Goal: Transaction & Acquisition: Obtain resource

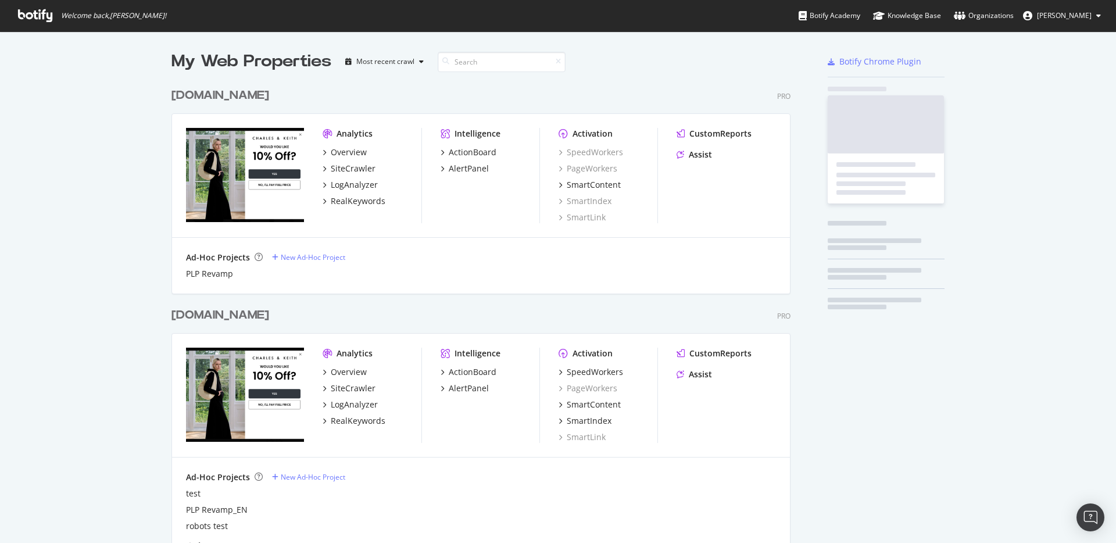
scroll to position [697, 629]
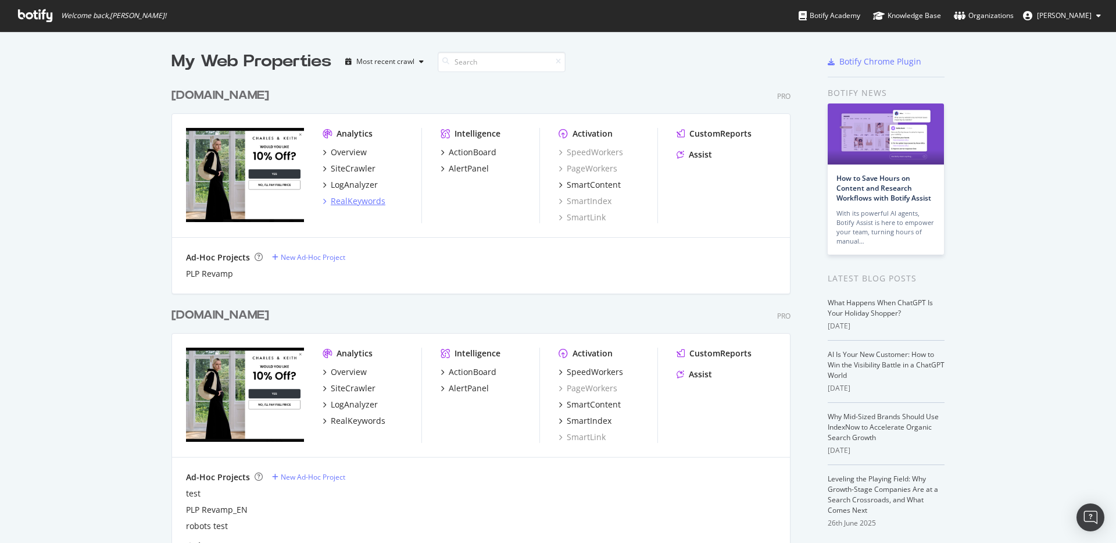
click at [361, 204] on div "RealKeywords" at bounding box center [358, 201] width 55 height 12
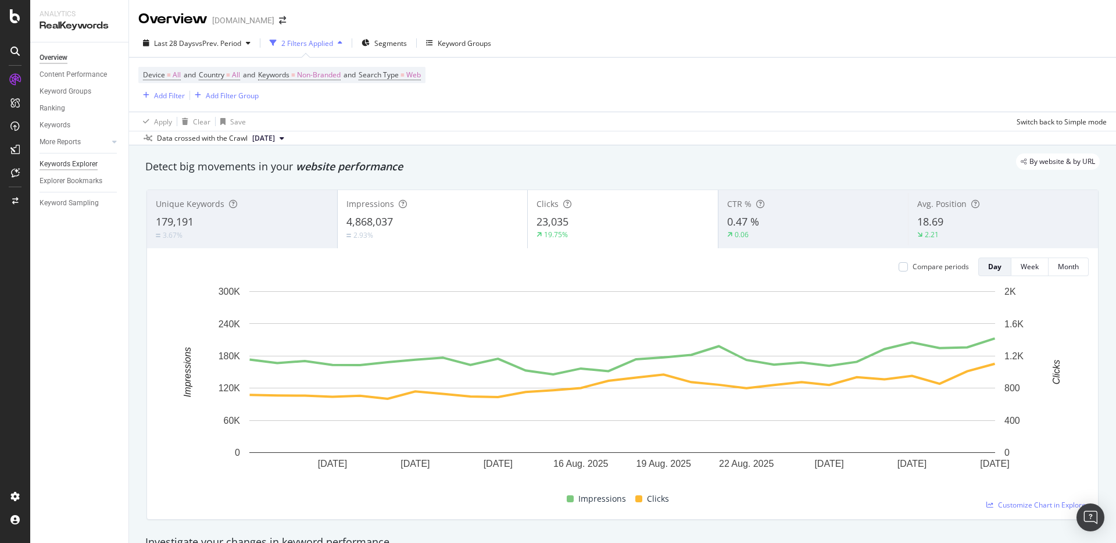
click at [73, 165] on div "Keywords Explorer" at bounding box center [69, 164] width 58 height 12
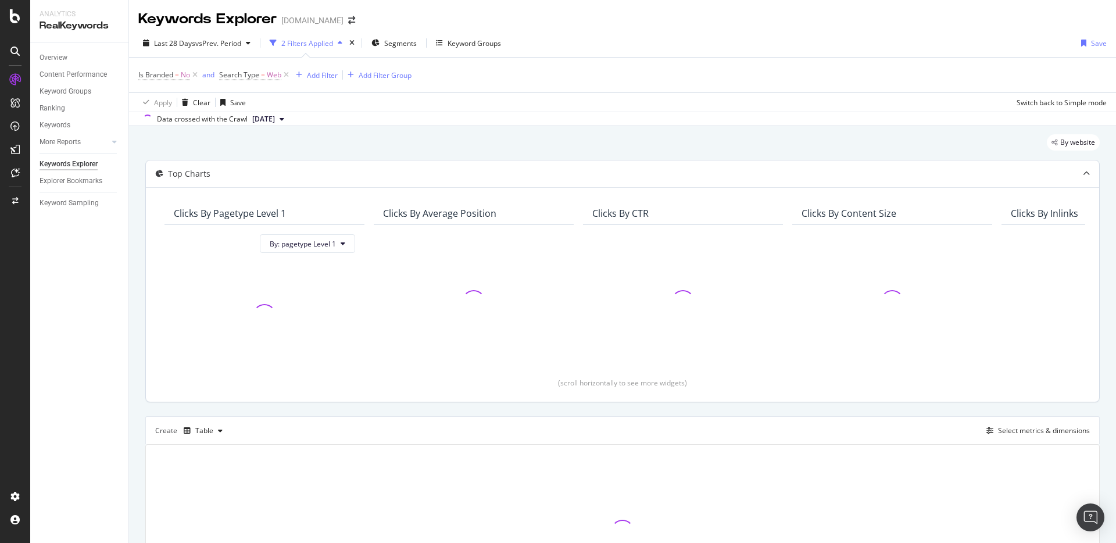
scroll to position [116, 0]
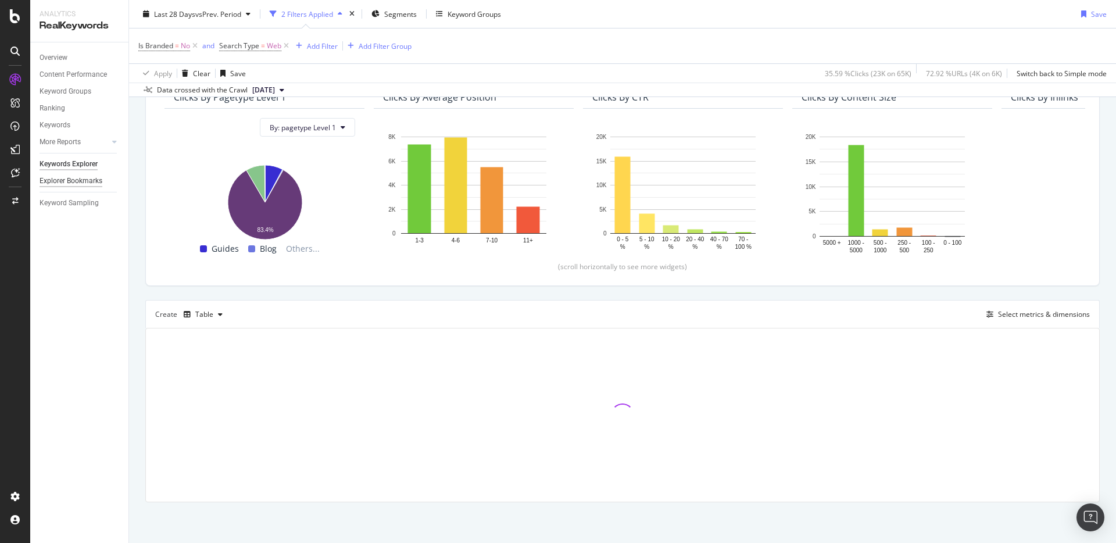
click at [69, 179] on div "Explorer Bookmarks" at bounding box center [71, 181] width 63 height 12
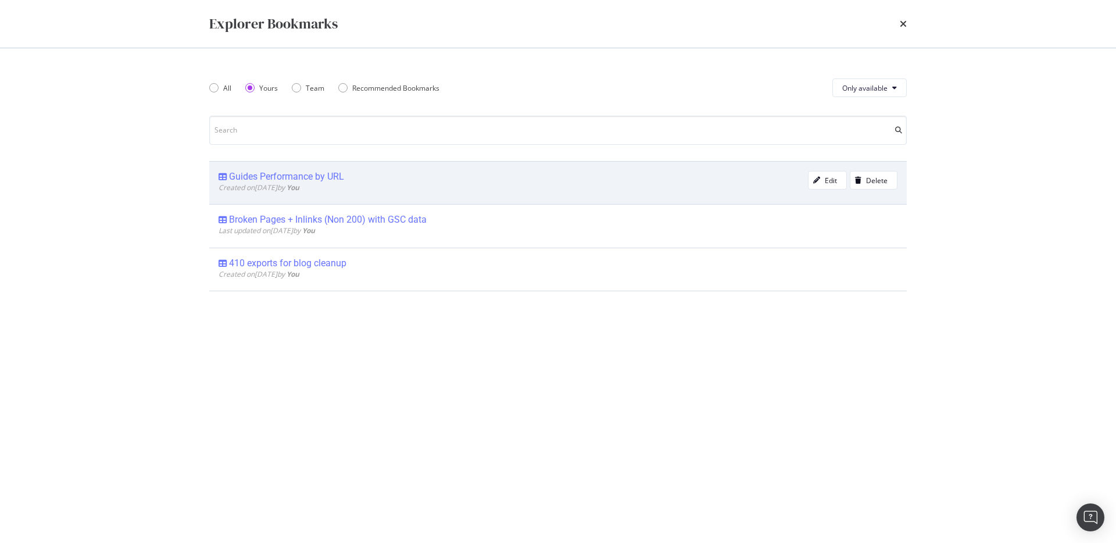
click at [297, 181] on div "Guides Performance by URL" at bounding box center [286, 177] width 115 height 12
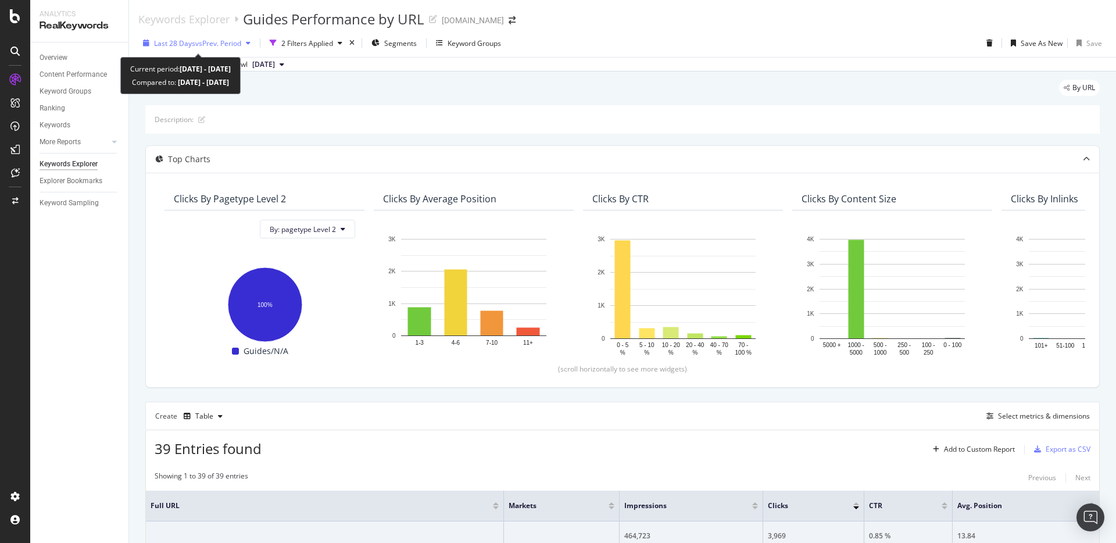
click at [222, 44] on span "vs Prev. Period" at bounding box center [218, 43] width 46 height 10
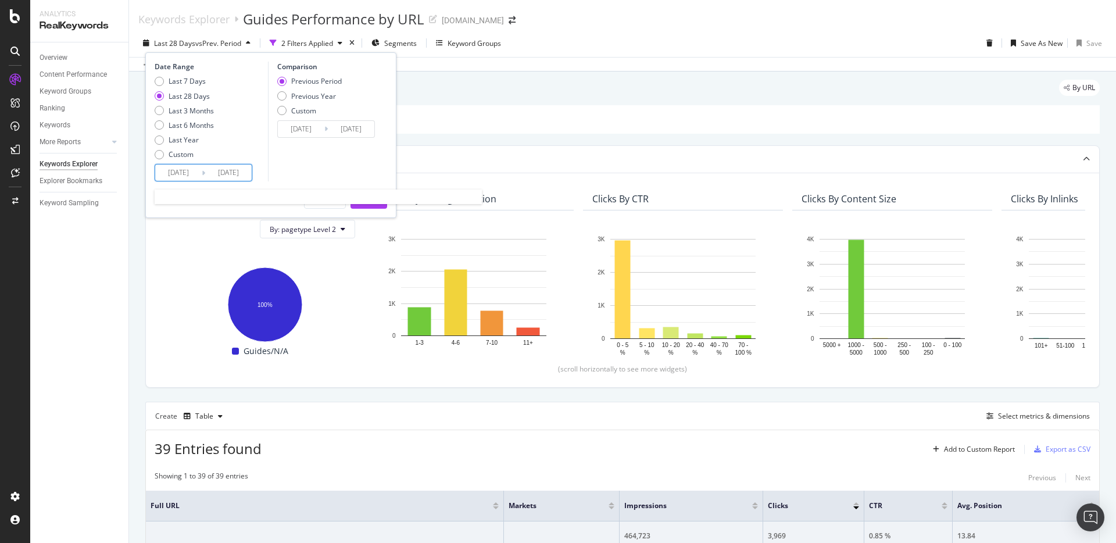
click at [184, 167] on input "2025/08/04" at bounding box center [178, 173] width 47 height 16
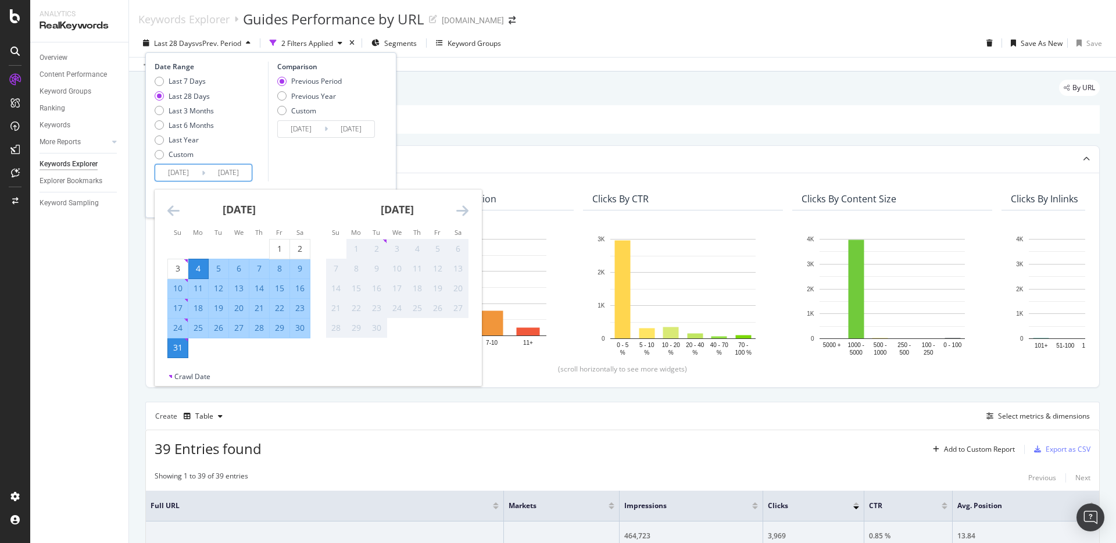
drag, startPoint x: 285, startPoint y: 247, endPoint x: 229, endPoint y: 303, distance: 79.8
click at [284, 247] on div "1" at bounding box center [280, 249] width 20 height 12
type input "2025/08/01"
type input "2025/07/01"
type input "2025/07/31"
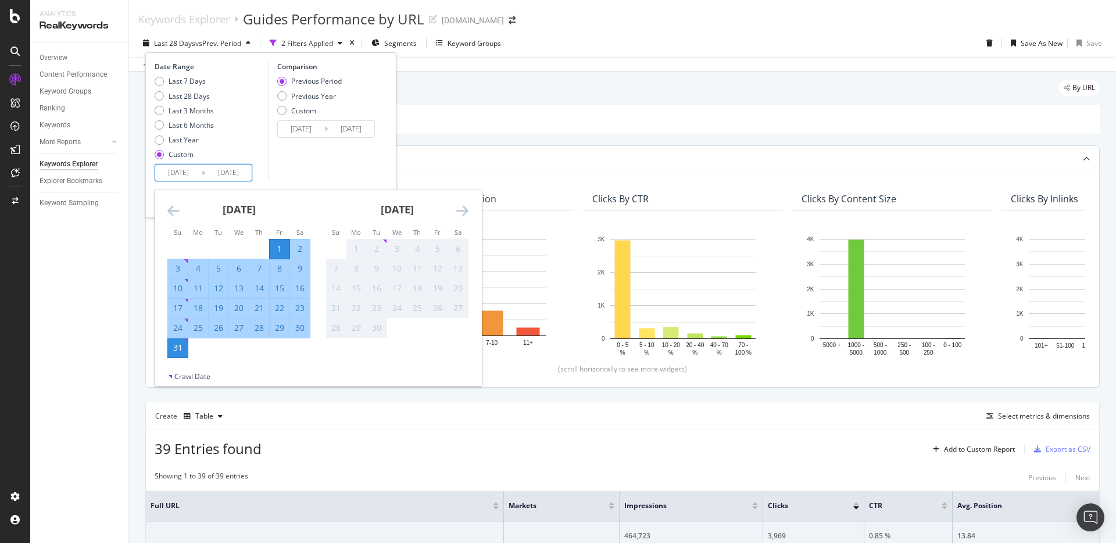
click at [170, 350] on div "31" at bounding box center [178, 348] width 20 height 12
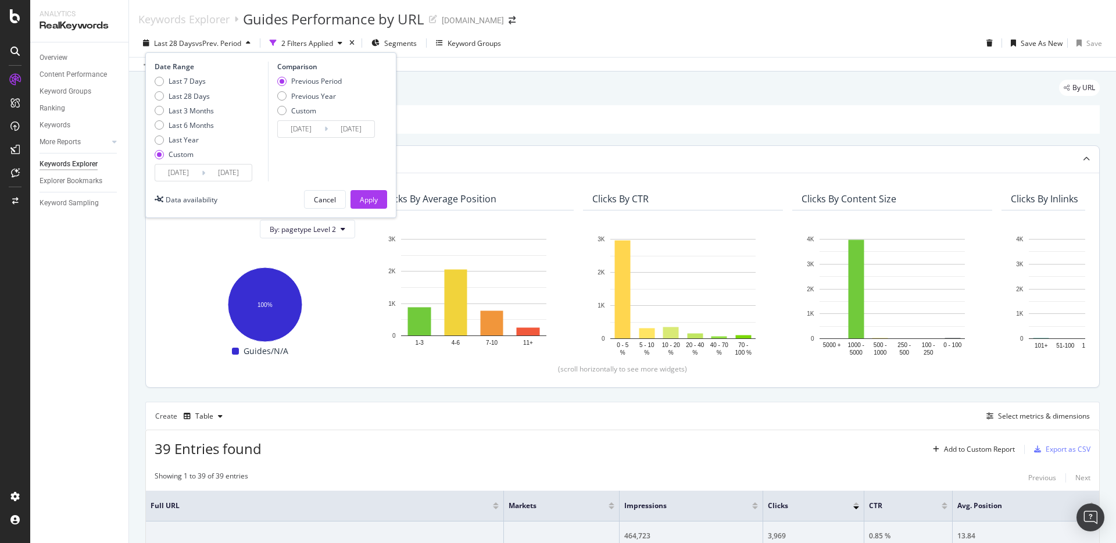
click at [369, 204] on div "Apply" at bounding box center [369, 199] width 18 height 17
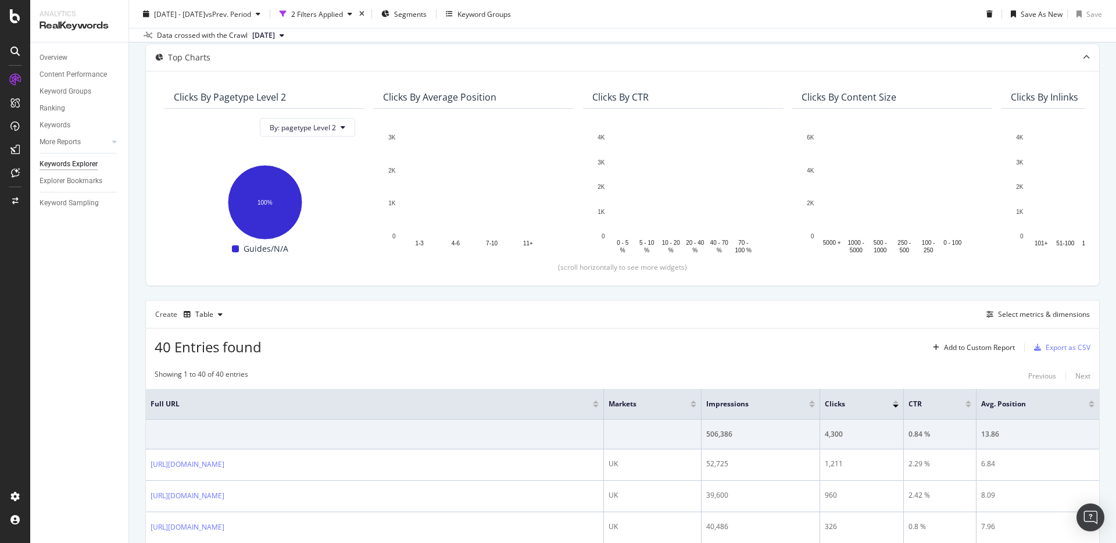
scroll to position [127, 0]
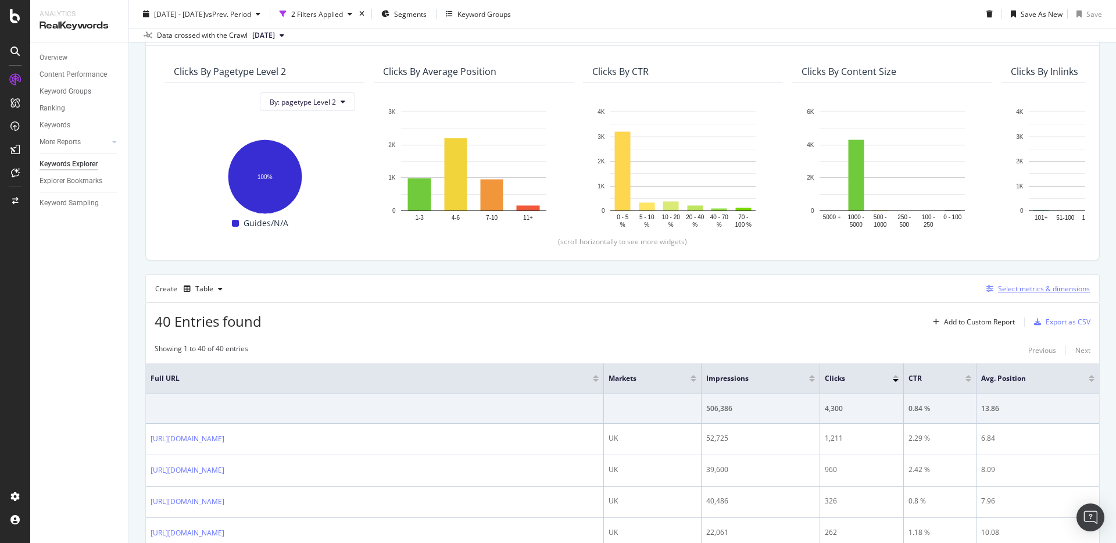
click at [1005, 284] on div "Select metrics & dimensions" at bounding box center [1044, 289] width 92 height 10
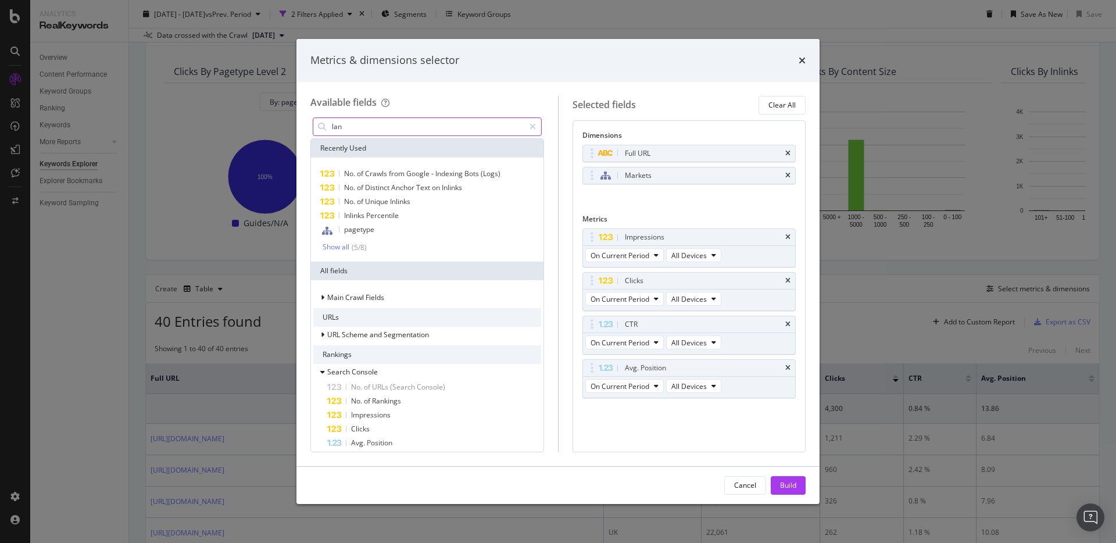
type input "lang"
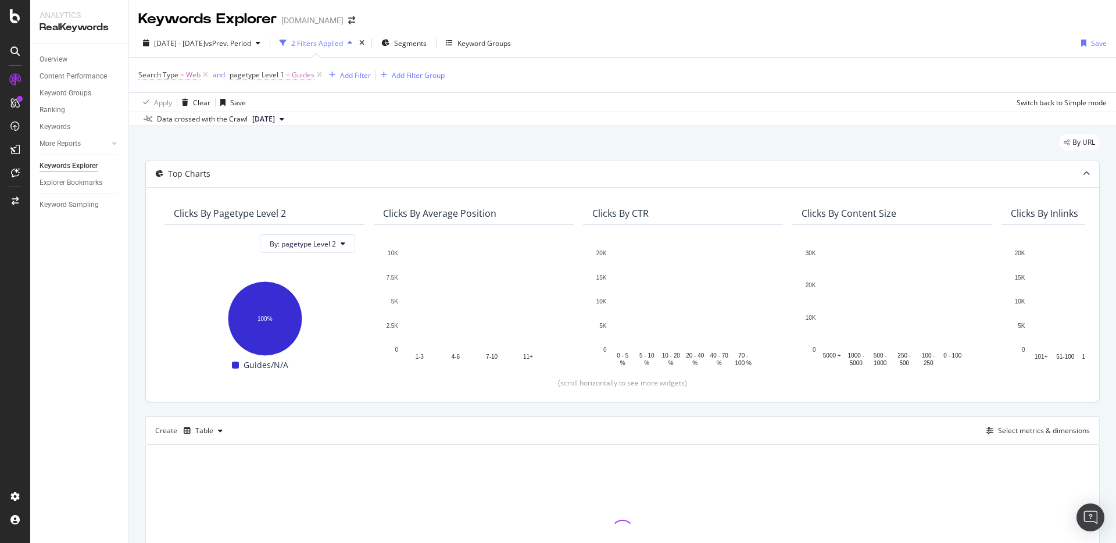
scroll to position [66, 0]
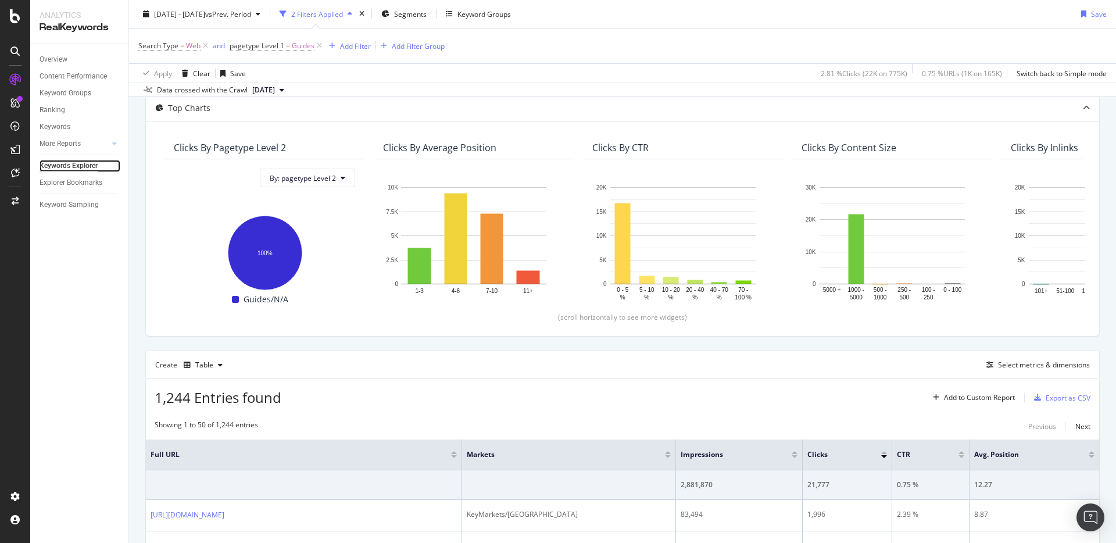
click at [80, 167] on div "Keywords Explorer" at bounding box center [69, 166] width 58 height 12
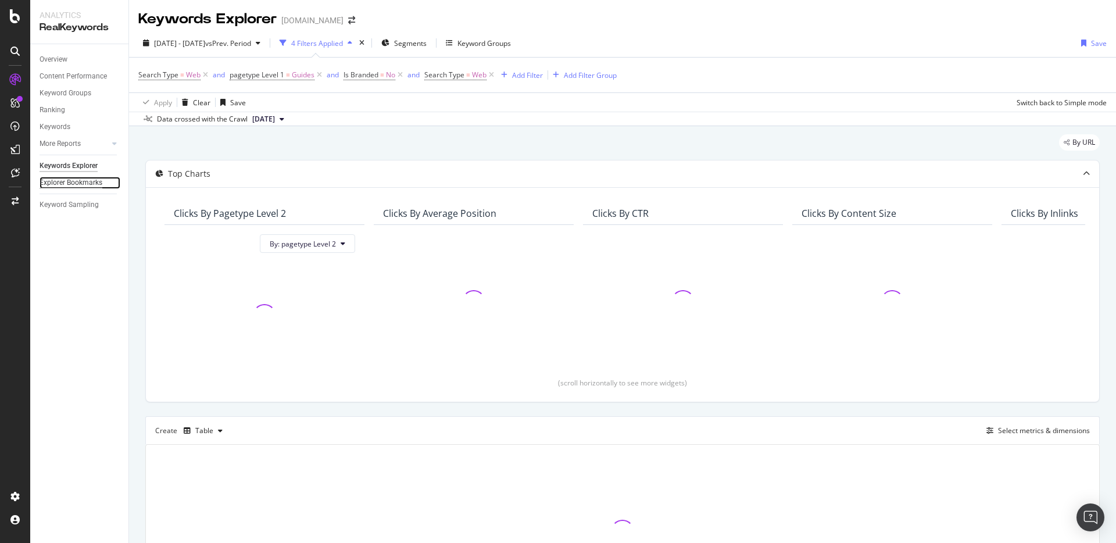
click at [76, 181] on div "Explorer Bookmarks" at bounding box center [71, 183] width 63 height 12
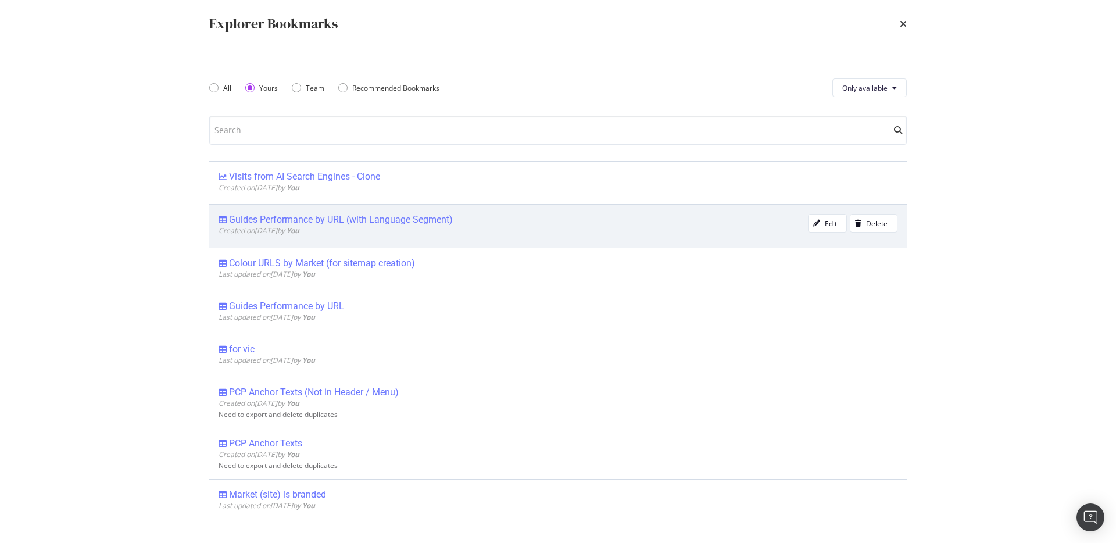
click at [538, 227] on div "Created on 2025 Apr 23rd by You" at bounding box center [514, 231] width 590 height 10
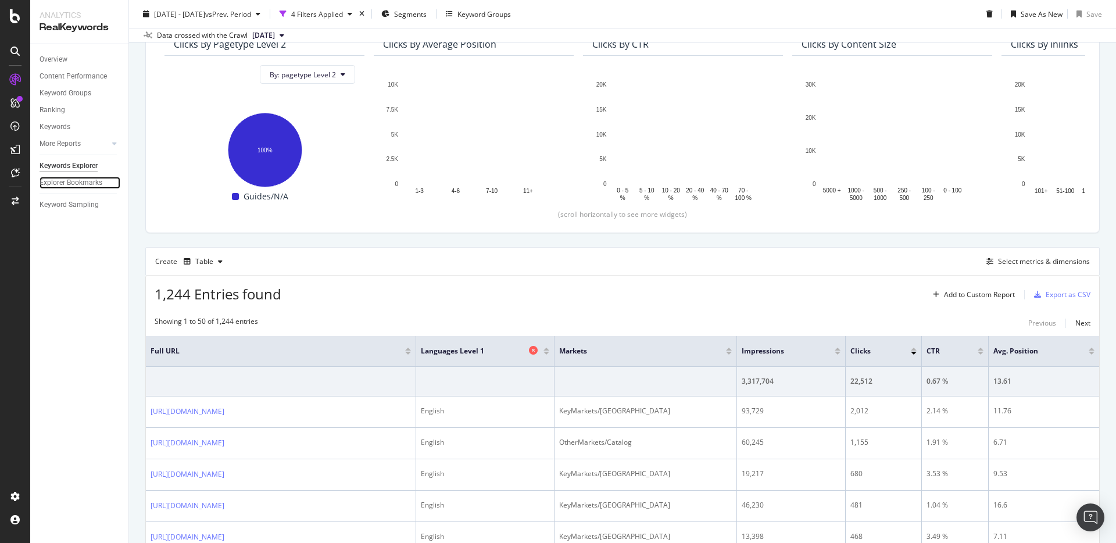
scroll to position [158, 0]
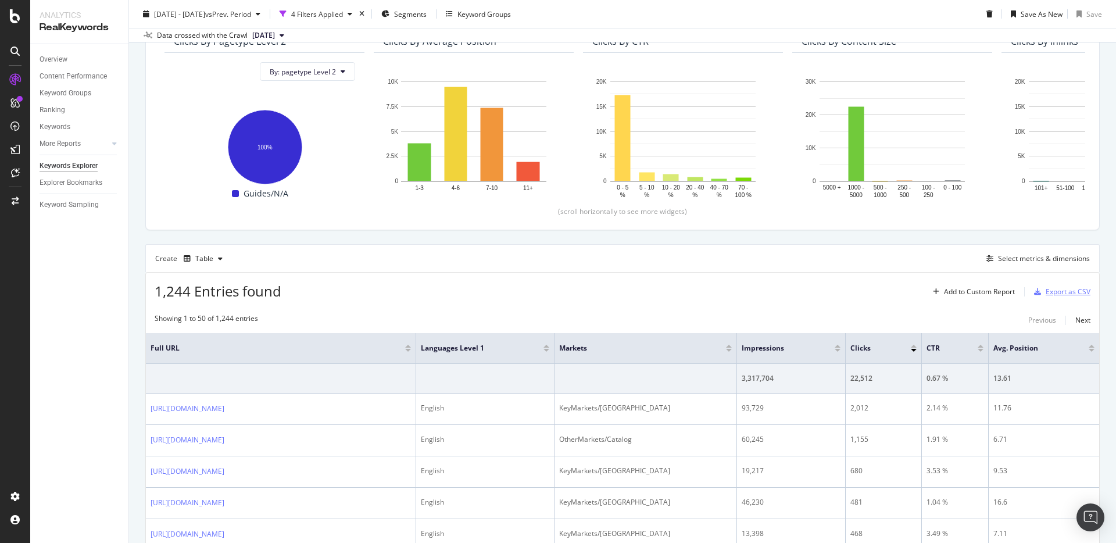
click at [1059, 292] on div "Export as CSV" at bounding box center [1068, 292] width 45 height 10
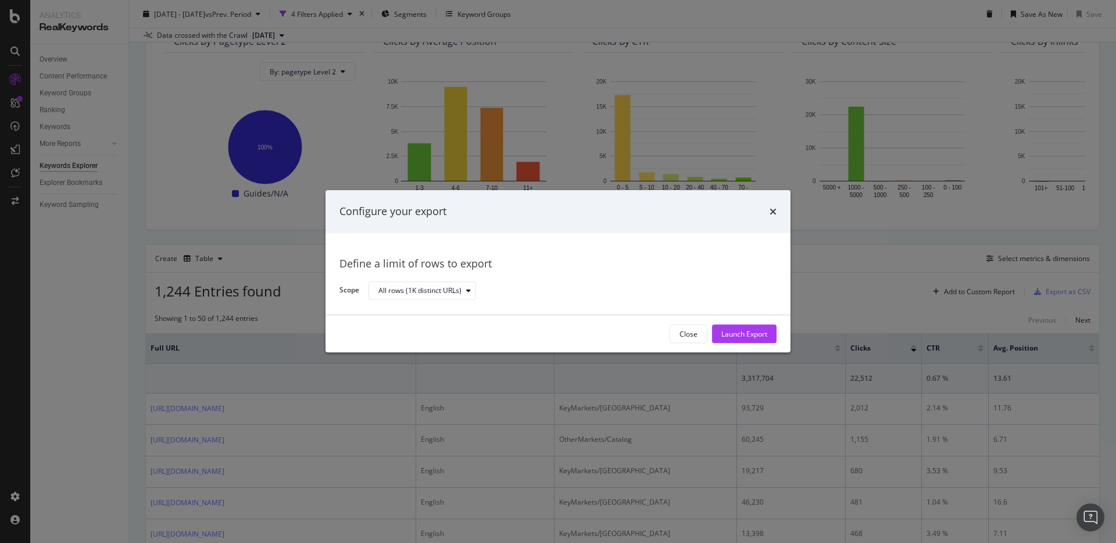
drag, startPoint x: 772, startPoint y: 332, endPoint x: 719, endPoint y: 340, distance: 52.9
click at [771, 332] on button "Launch Export" at bounding box center [744, 334] width 65 height 19
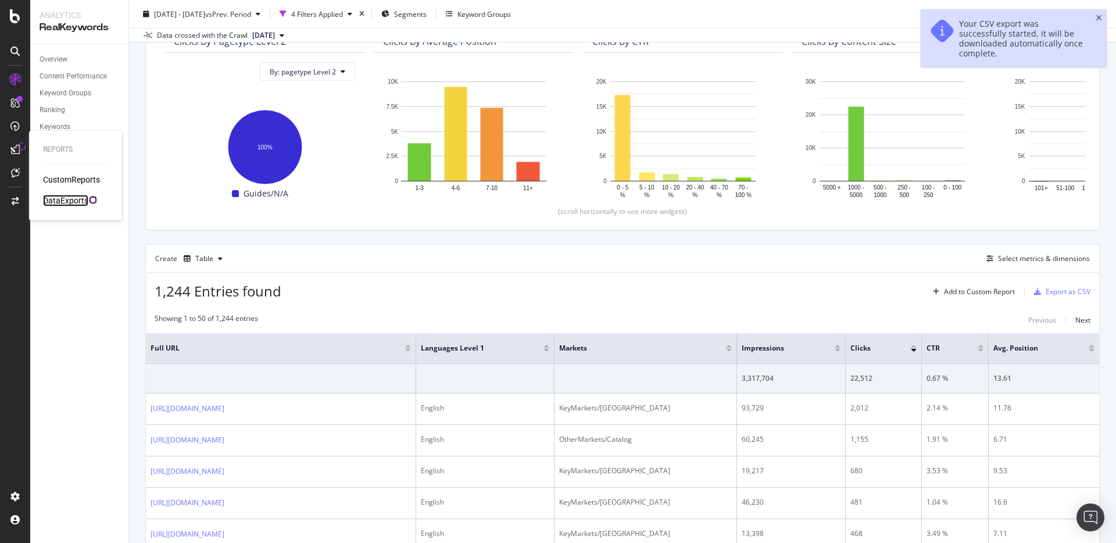
click at [74, 201] on div "DataExports" at bounding box center [65, 201] width 45 height 12
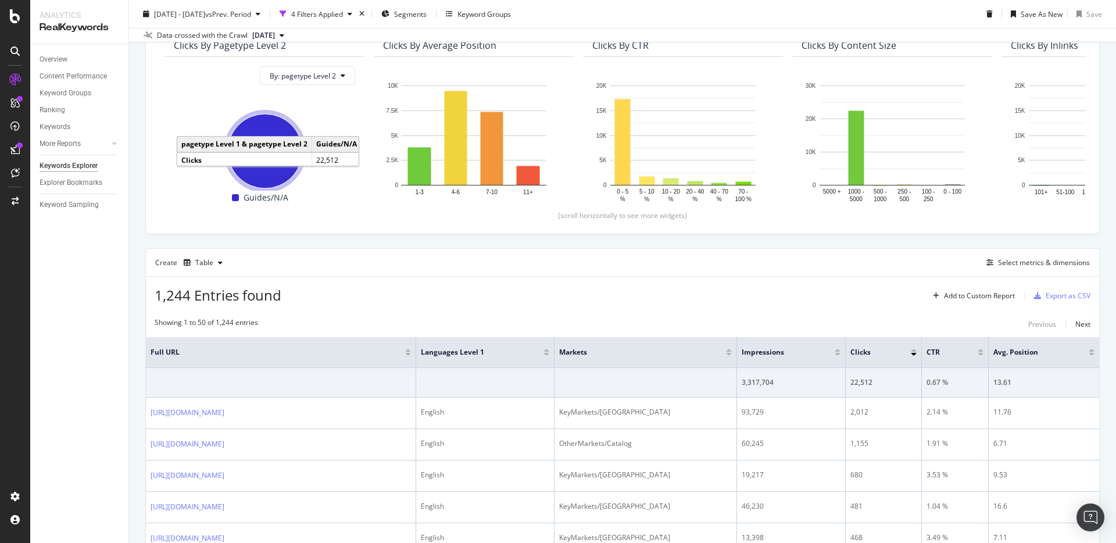
scroll to position [152, 0]
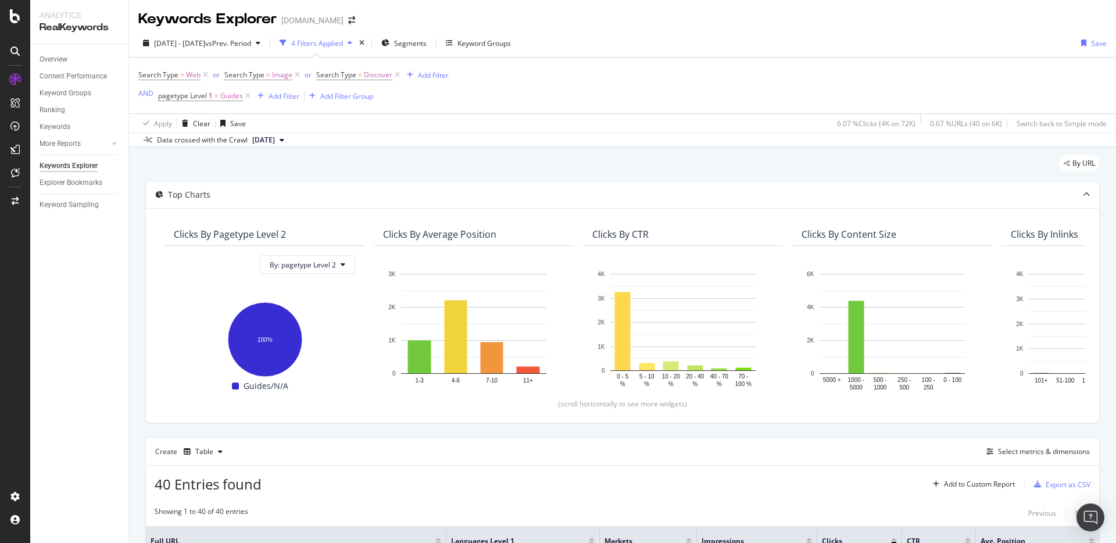
click at [612, 162] on div "By URL" at bounding box center [622, 168] width 955 height 26
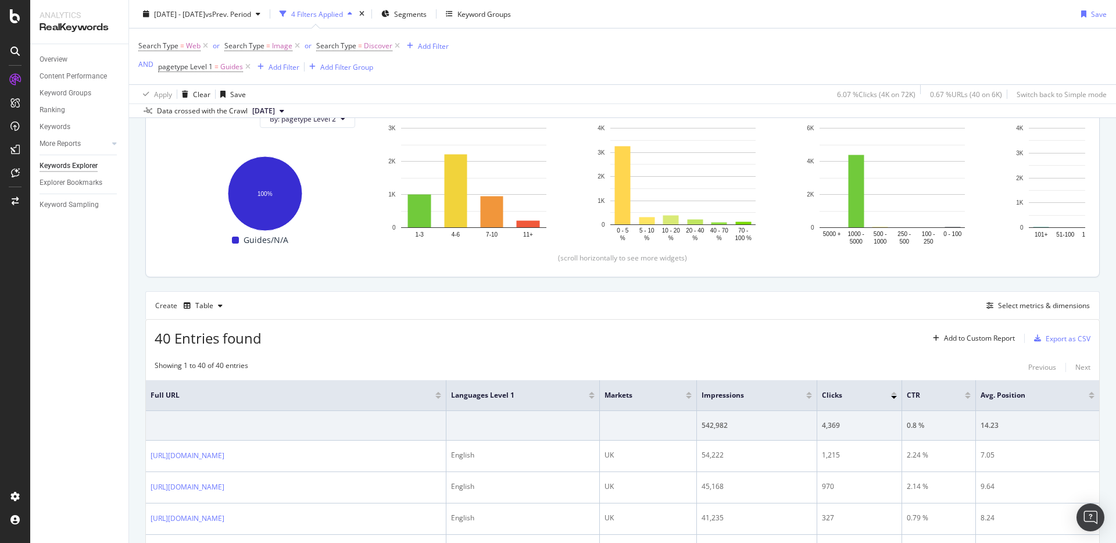
scroll to position [149, 0]
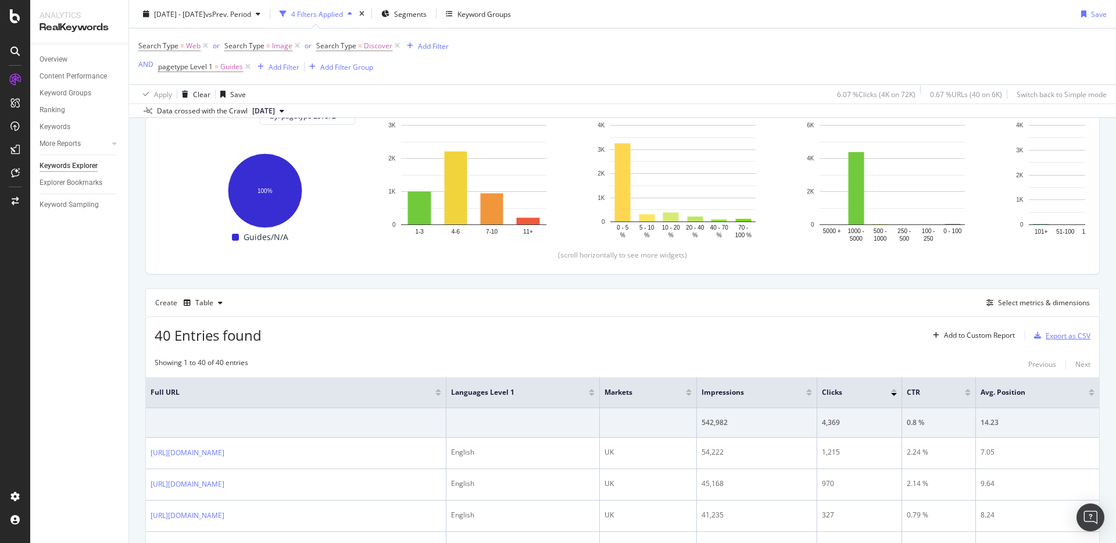
click at [1061, 337] on div "Export as CSV" at bounding box center [1068, 336] width 45 height 10
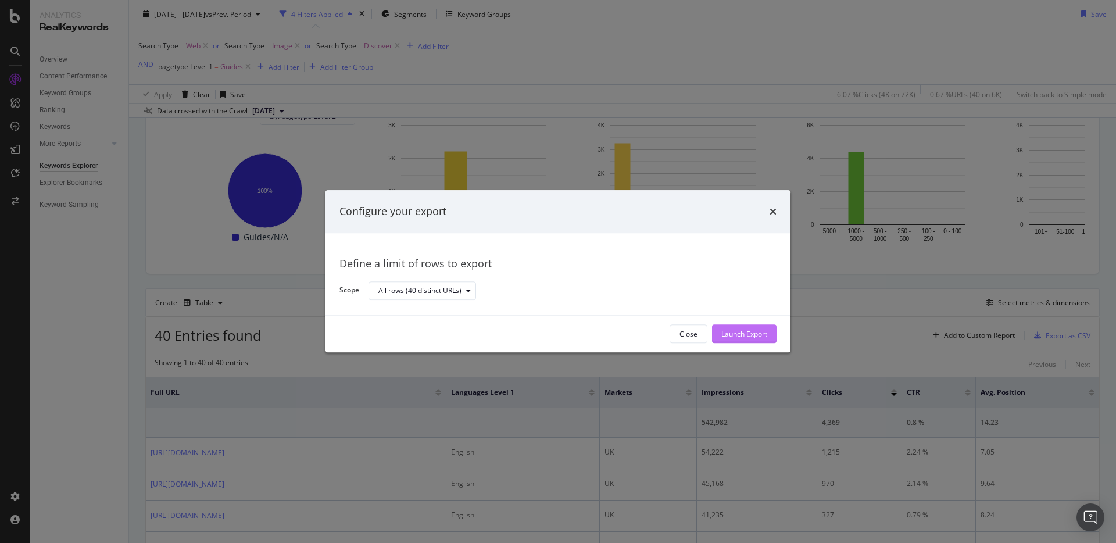
click at [741, 335] on div "Launch Export" at bounding box center [745, 334] width 46 height 10
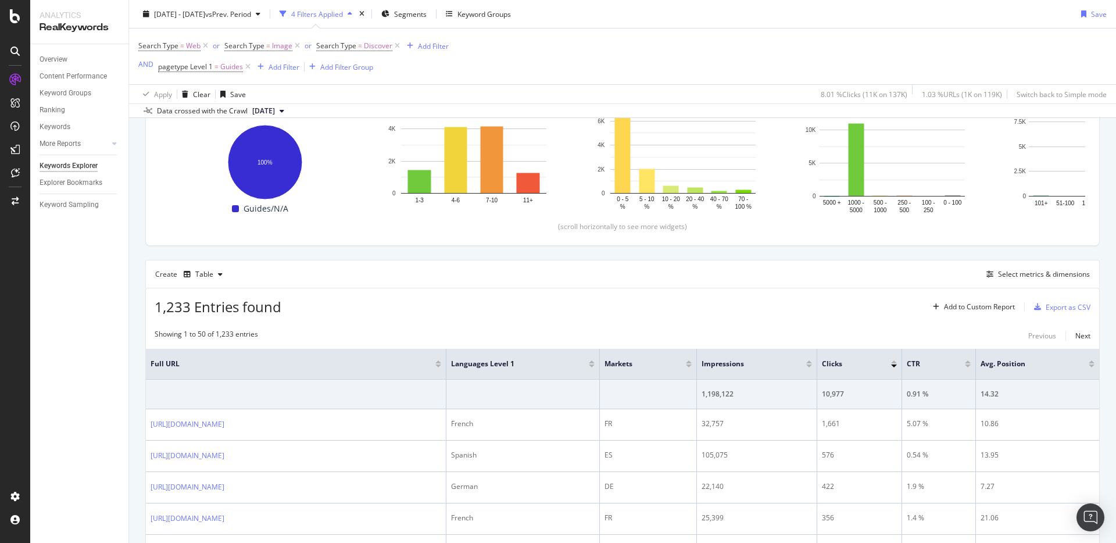
scroll to position [236, 0]
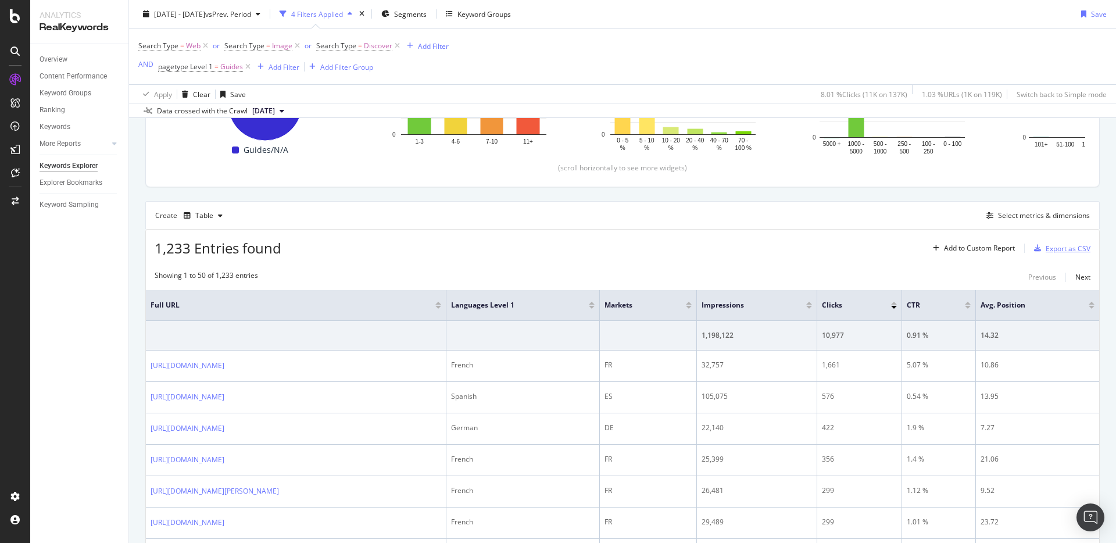
click at [1072, 247] on div "Export as CSV" at bounding box center [1068, 249] width 45 height 10
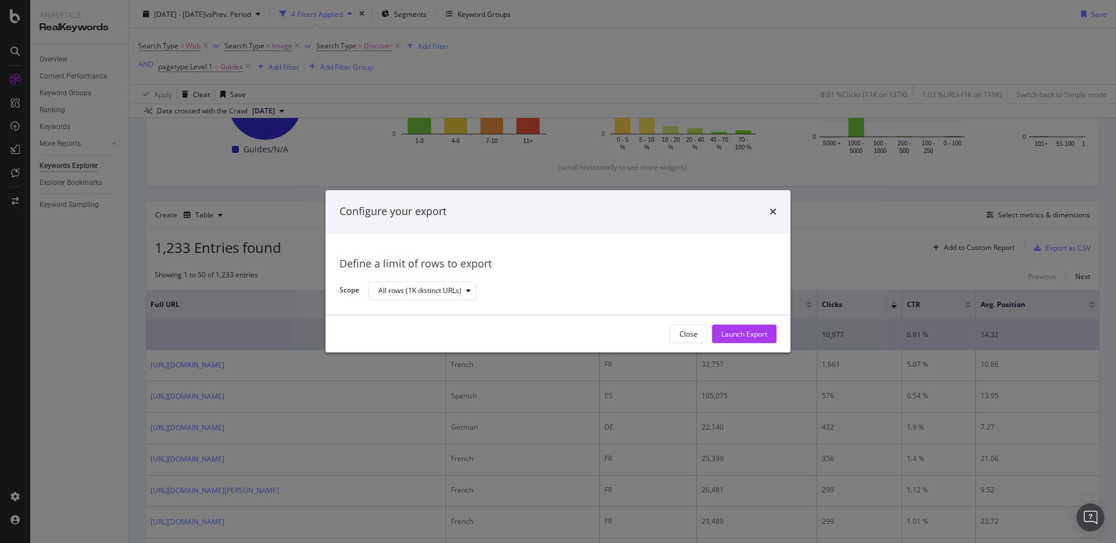
click at [751, 333] on div "Launch Export" at bounding box center [745, 334] width 46 height 10
